Goal: Use online tool/utility: Utilize a website feature to perform a specific function

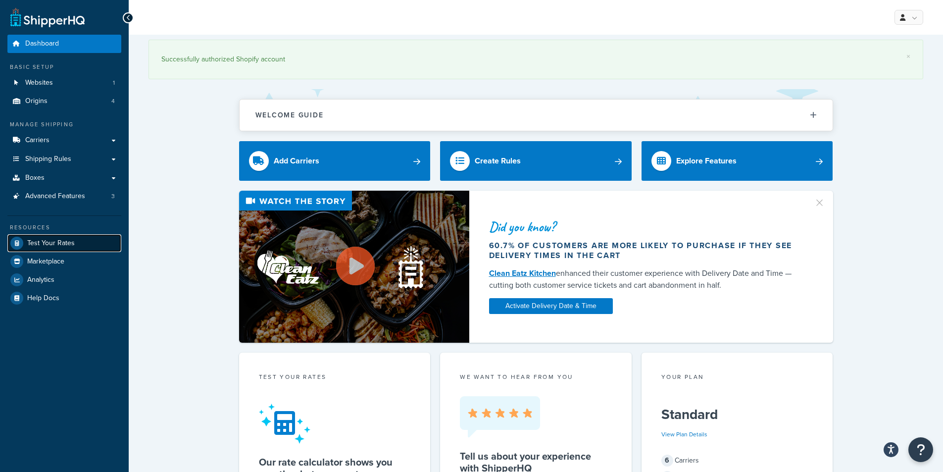
click at [48, 234] on link "Test Your Rates" at bounding box center [64, 243] width 114 height 18
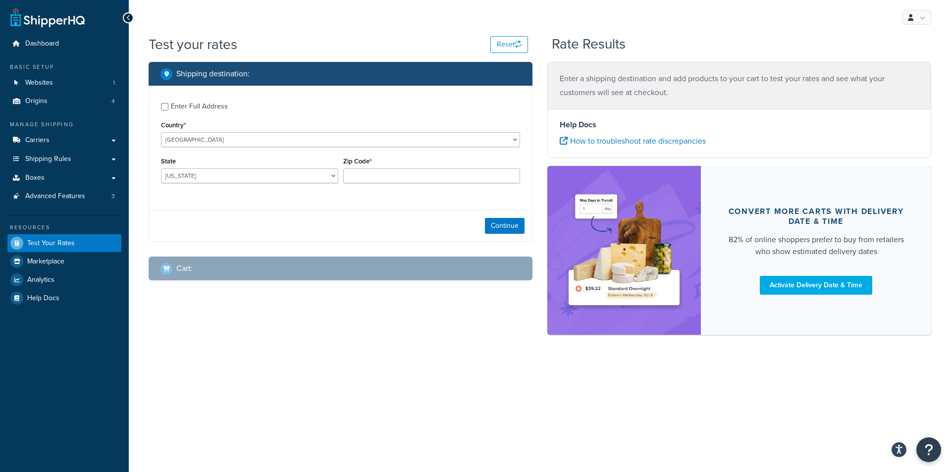
click at [194, 105] on div "Enter Full Address" at bounding box center [199, 107] width 57 height 14
click at [168, 105] on input "Enter Full Address" at bounding box center [164, 106] width 7 height 7
checkbox input "true"
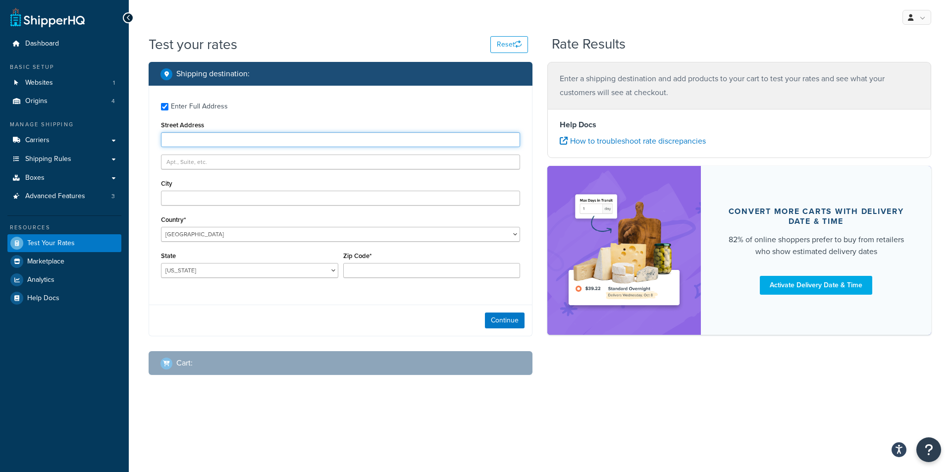
click at [191, 142] on input "Street Address" at bounding box center [340, 139] width 359 height 15
paste input "[STREET_ADDRESS]"
type input "[STREET_ADDRESS]"
click at [200, 162] on input "text" at bounding box center [340, 162] width 359 height 15
paste input "Box 121"
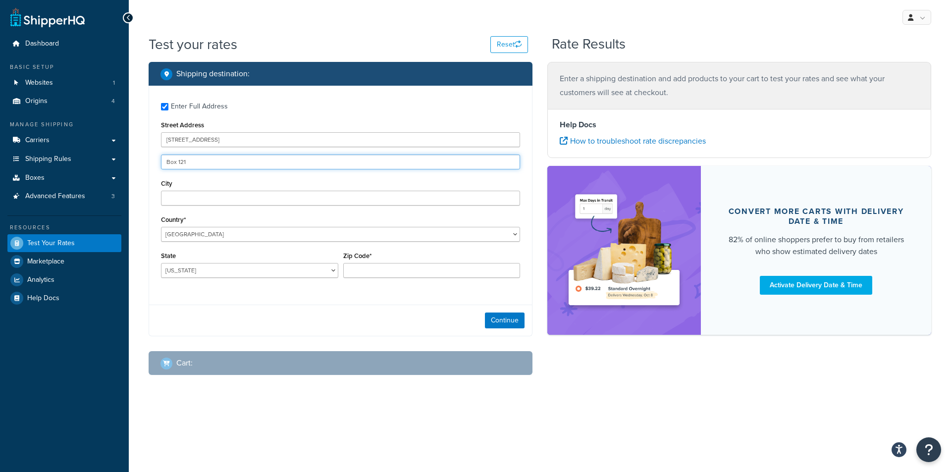
type input "Box 121"
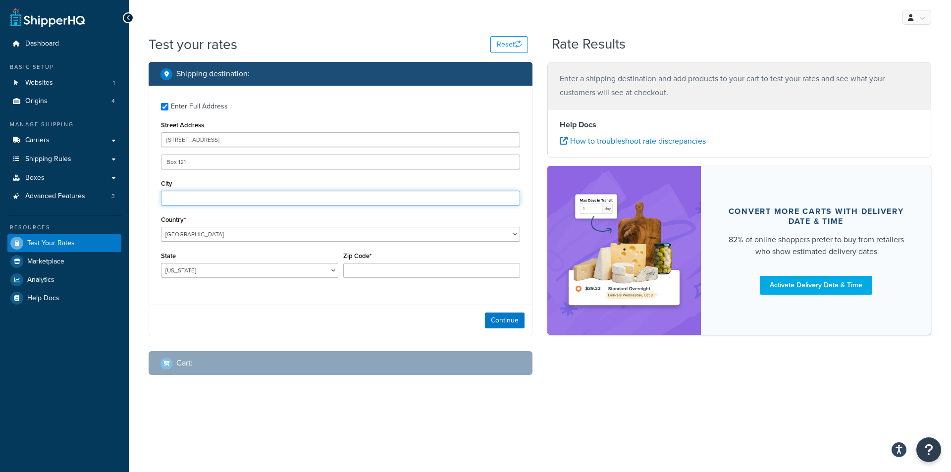
click at [230, 197] on input "City" at bounding box center [340, 198] width 359 height 15
paste input "[GEOGRAPHIC_DATA]"
type input "[GEOGRAPHIC_DATA]"
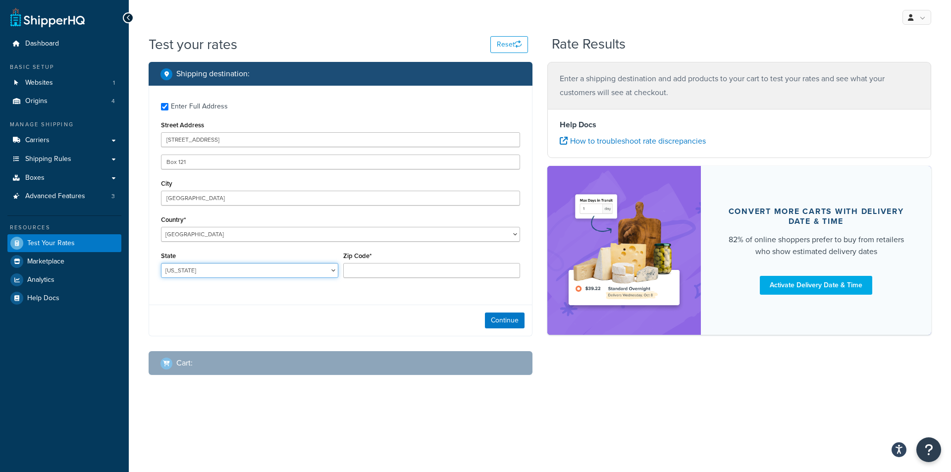
click at [226, 271] on select "[US_STATE] [US_STATE] [US_STATE] [US_STATE] [US_STATE] Armed Forces Americas Ar…" at bounding box center [249, 270] width 177 height 15
select select "NJ"
click at [161, 263] on select "[US_STATE] [US_STATE] [US_STATE] [US_STATE] [US_STATE] Armed Forces Americas Ar…" at bounding box center [249, 270] width 177 height 15
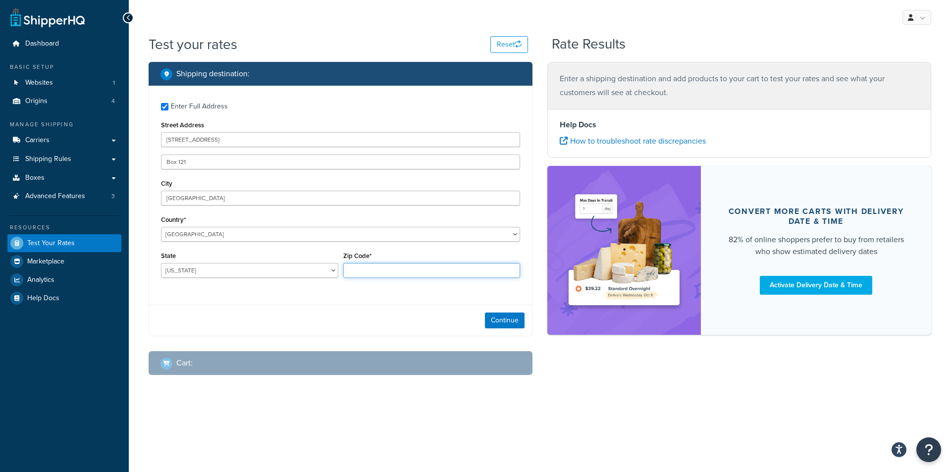
click at [382, 273] on input "Zip Code*" at bounding box center [431, 270] width 177 height 15
paste input "07306"
type input "07306"
click at [371, 302] on div "Enter Full Address Street Address [STREET_ADDRESS] [GEOGRAPHIC_DATA] [GEOGRAPHI…" at bounding box center [341, 211] width 384 height 251
click at [494, 326] on button "Continue" at bounding box center [505, 320] width 40 height 16
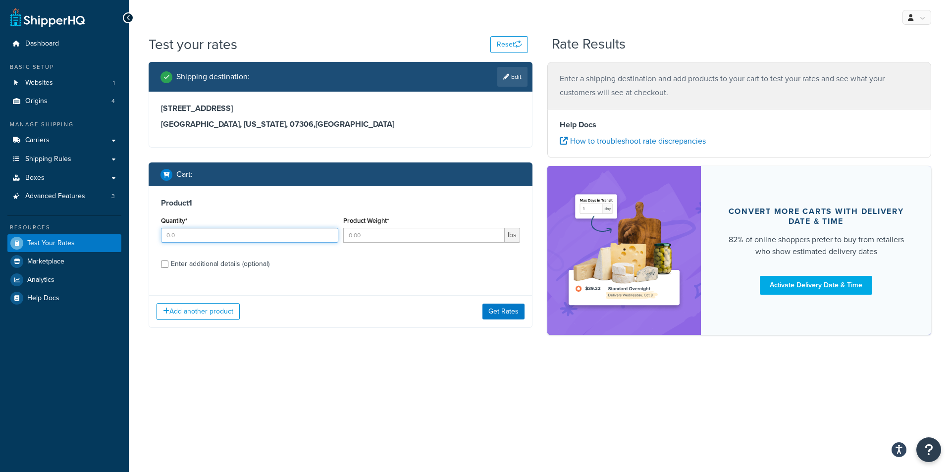
click at [239, 241] on input "Quantity*" at bounding box center [249, 235] width 177 height 15
type input "4"
click at [368, 237] on input "Product Weight*" at bounding box center [424, 235] width 162 height 15
type input "8"
type input "2"
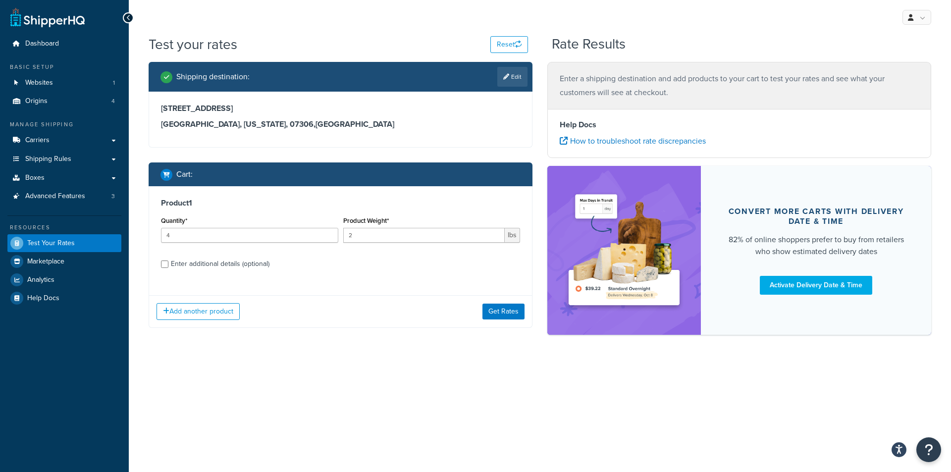
click at [385, 271] on label "Enter additional details (optional)" at bounding box center [345, 263] width 349 height 16
click at [168, 268] on input "Enter additional details (optional)" at bounding box center [164, 263] width 7 height 7
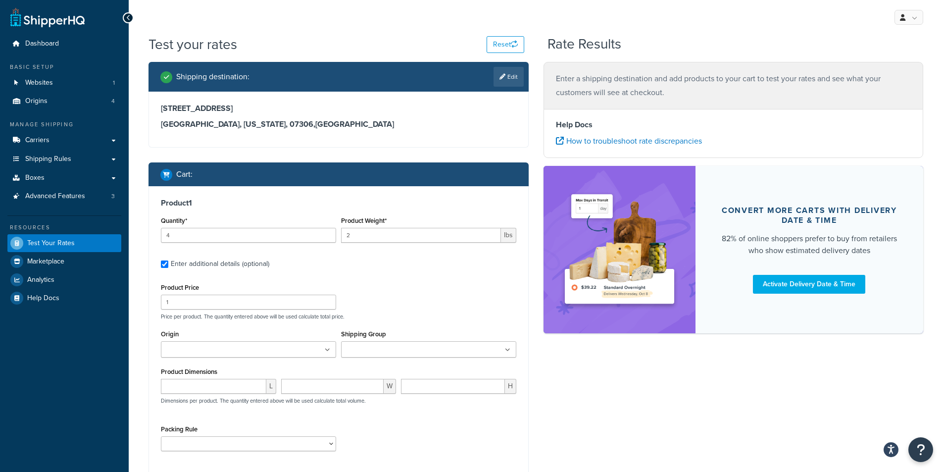
click at [255, 262] on div "Enter additional details (optional)" at bounding box center [220, 264] width 99 height 14
click at [168, 262] on input "Enter additional details (optional)" at bounding box center [164, 263] width 7 height 7
checkbox input "false"
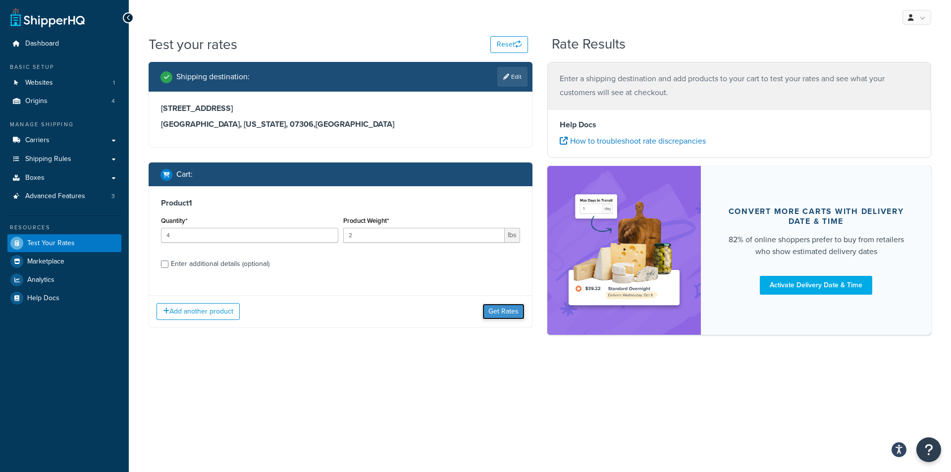
click at [497, 310] on button "Get Rates" at bounding box center [503, 312] width 42 height 16
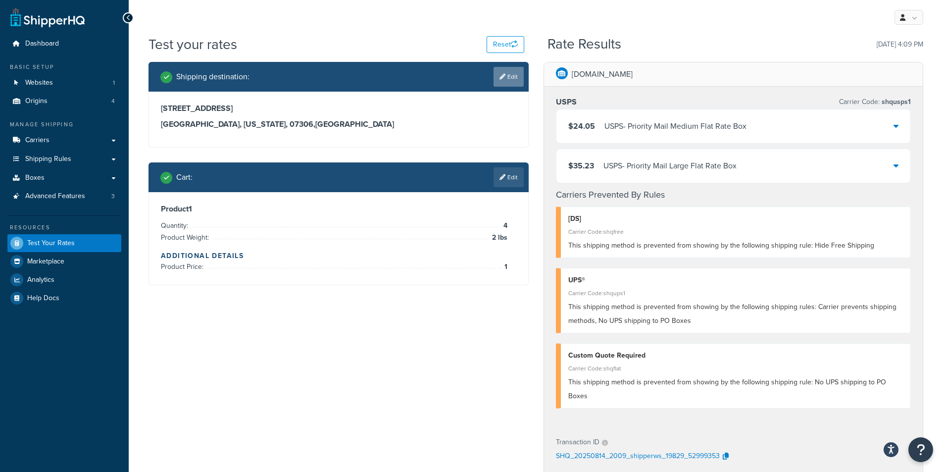
click at [510, 74] on link "Edit" at bounding box center [509, 77] width 30 height 20
select select "NJ"
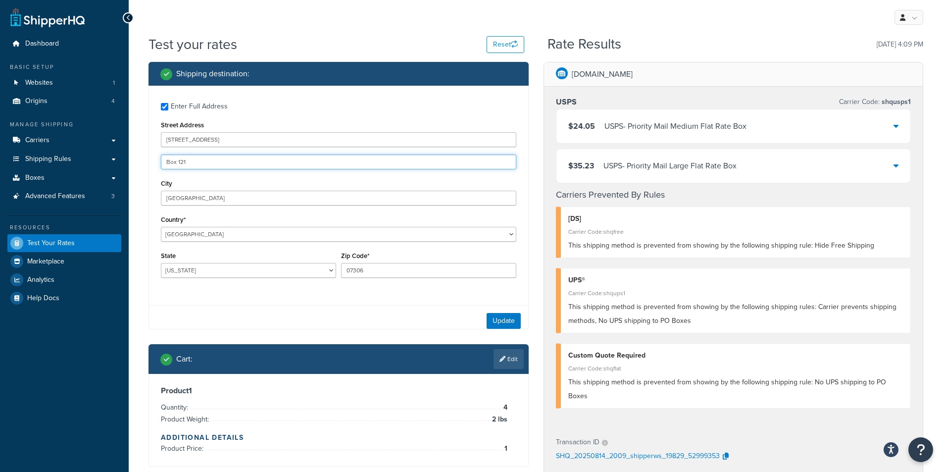
click at [202, 161] on input "Box 121" at bounding box center [339, 162] width 356 height 15
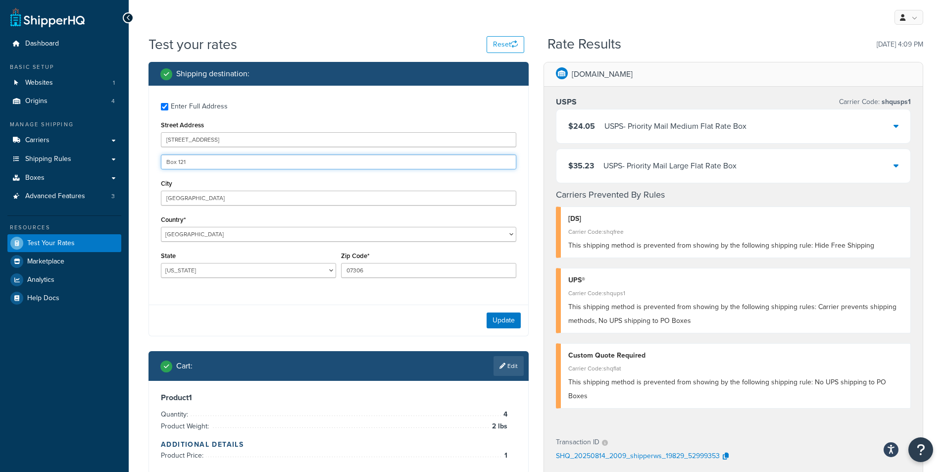
click at [202, 161] on input "Box 121" at bounding box center [339, 162] width 356 height 15
drag, startPoint x: 476, startPoint y: 313, endPoint x: 506, endPoint y: 323, distance: 31.3
click at [501, 321] on div "Update" at bounding box center [338, 320] width 379 height 31
click at [509, 323] on button "Update" at bounding box center [504, 320] width 34 height 16
